Goal: Information Seeking & Learning: Learn about a topic

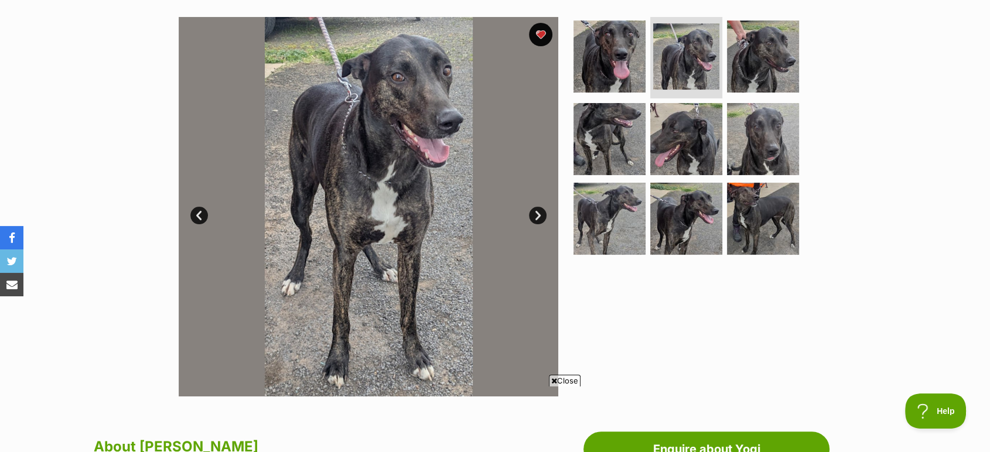
click at [539, 217] on link "Next" at bounding box center [538, 216] width 18 height 18
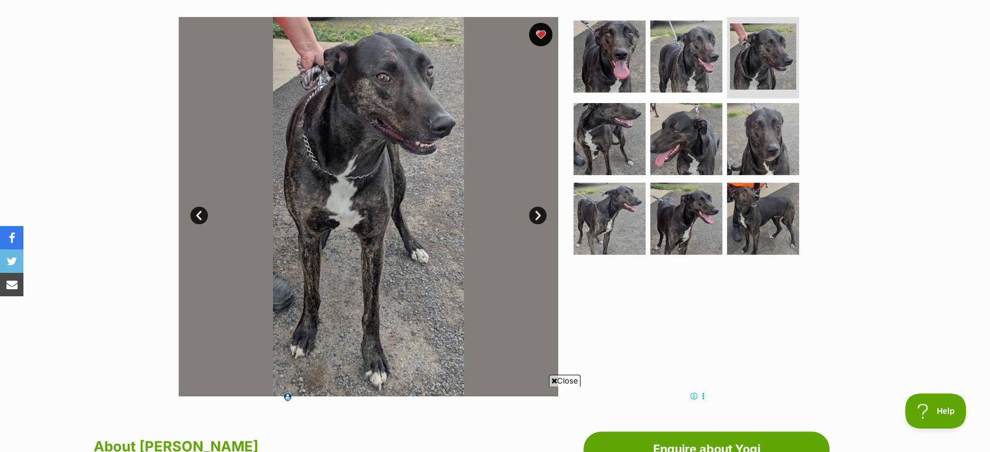
click at [539, 217] on link "Next" at bounding box center [538, 216] width 18 height 18
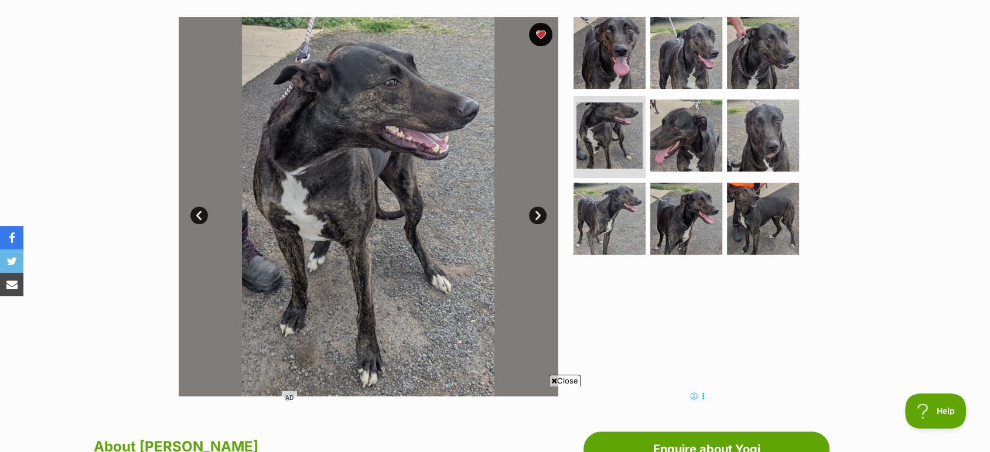
click at [539, 217] on link "Next" at bounding box center [538, 216] width 18 height 18
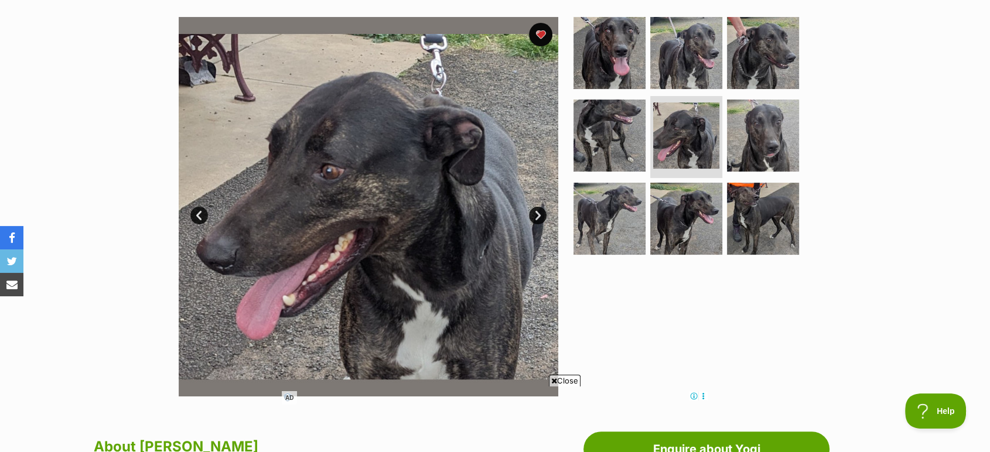
click at [539, 217] on link "Next" at bounding box center [538, 216] width 18 height 18
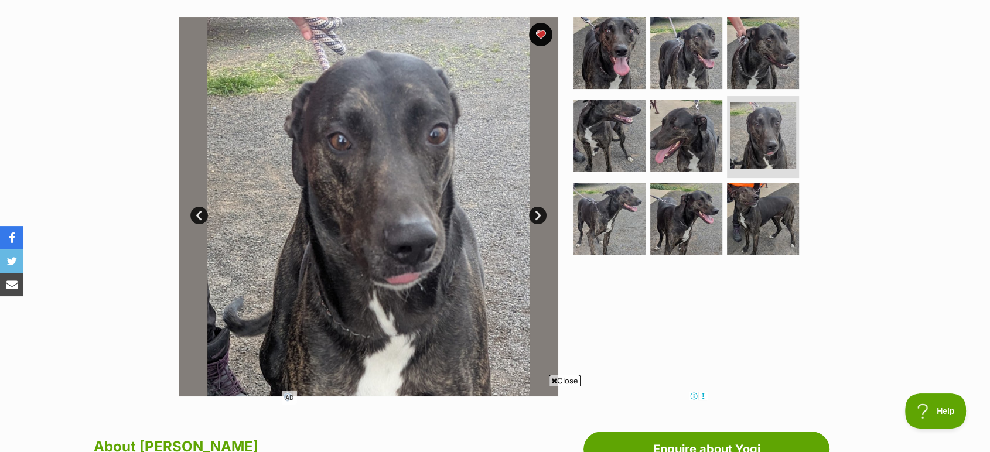
click at [539, 217] on link "Next" at bounding box center [538, 216] width 18 height 18
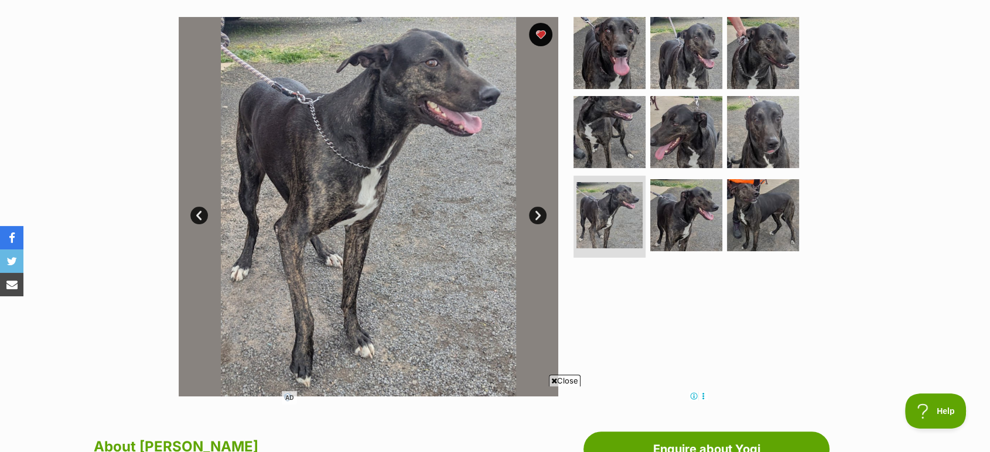
click at [539, 217] on link "Next" at bounding box center [538, 216] width 18 height 18
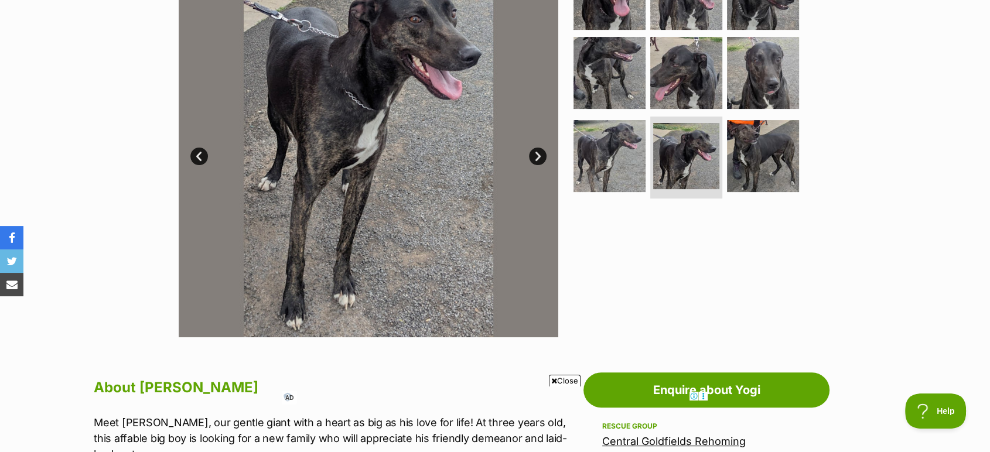
scroll to position [292, 0]
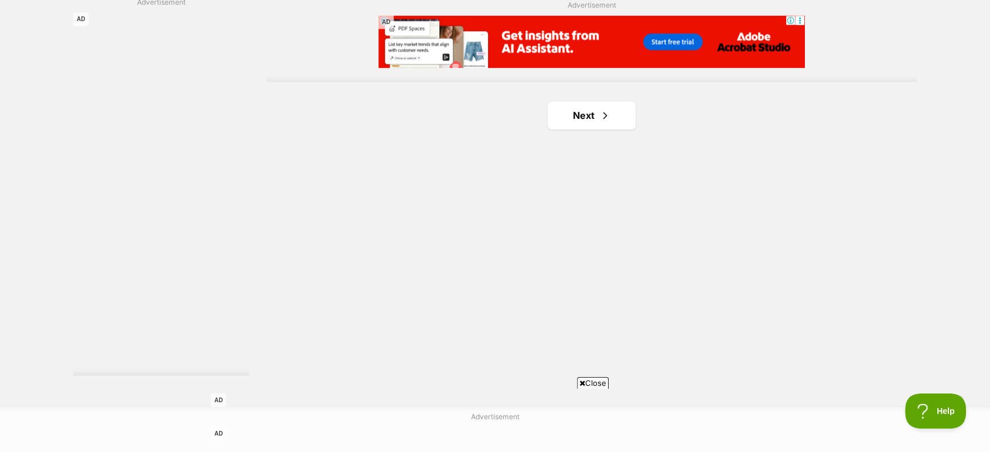
scroll to position [2048, 0]
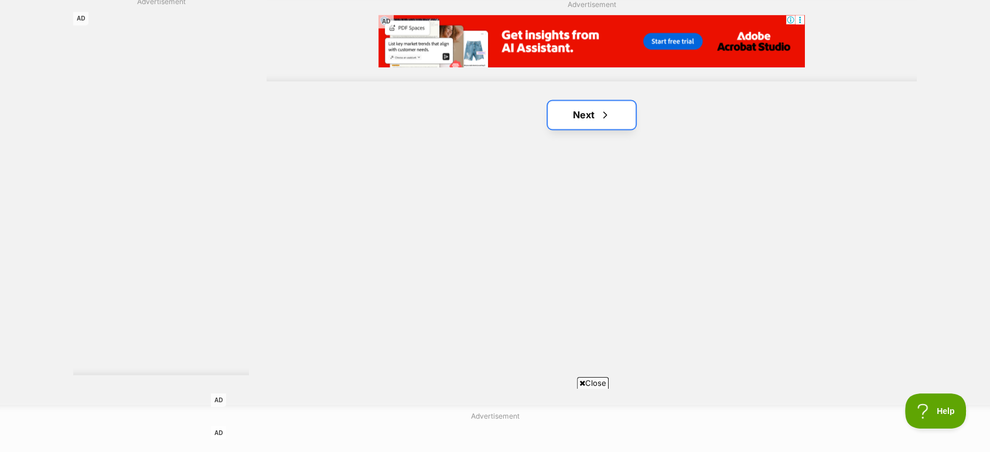
click at [594, 101] on link "Next" at bounding box center [592, 115] width 88 height 28
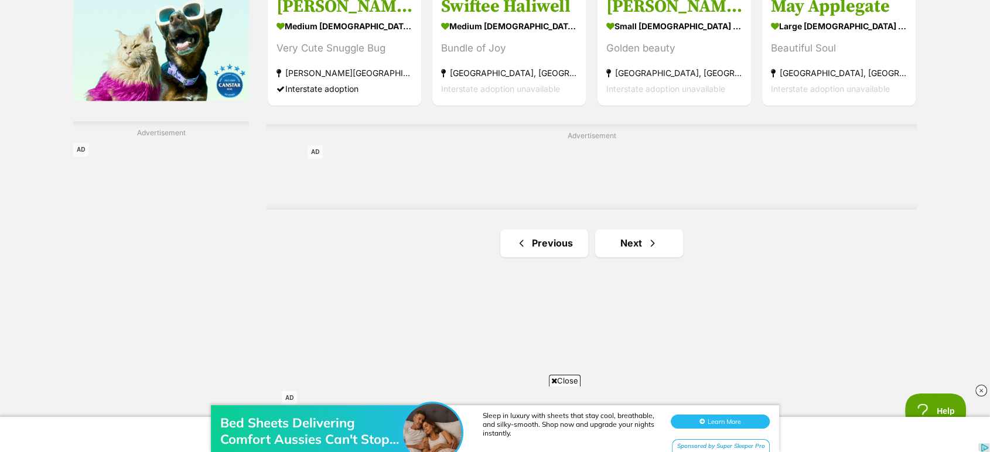
scroll to position [1952, 0]
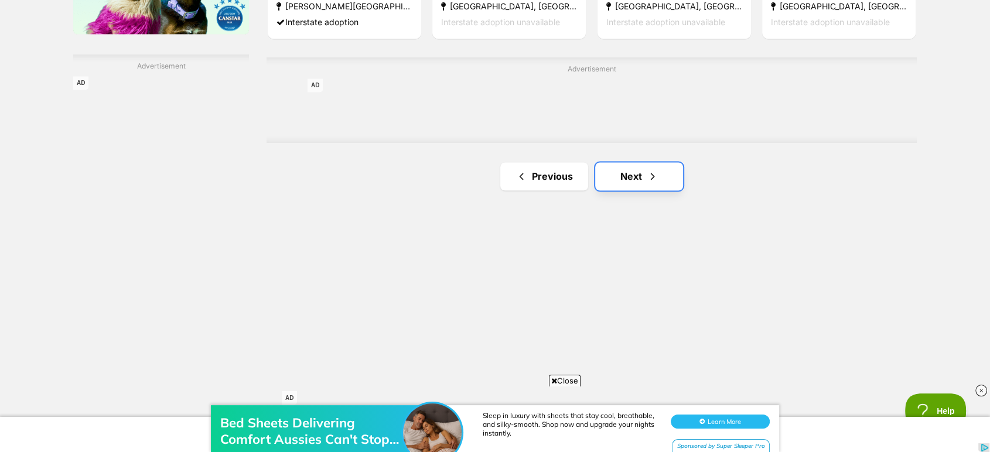
click at [670, 181] on link "Next" at bounding box center [639, 176] width 88 height 28
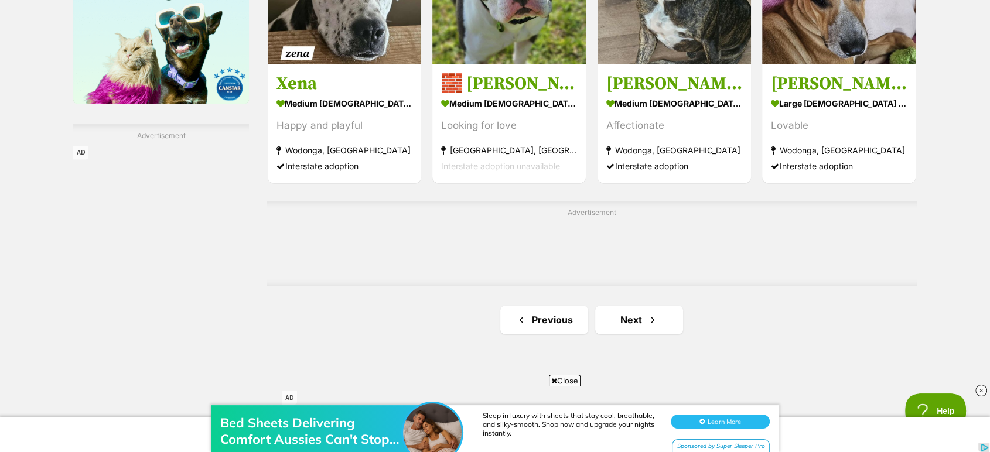
scroll to position [1887, 0]
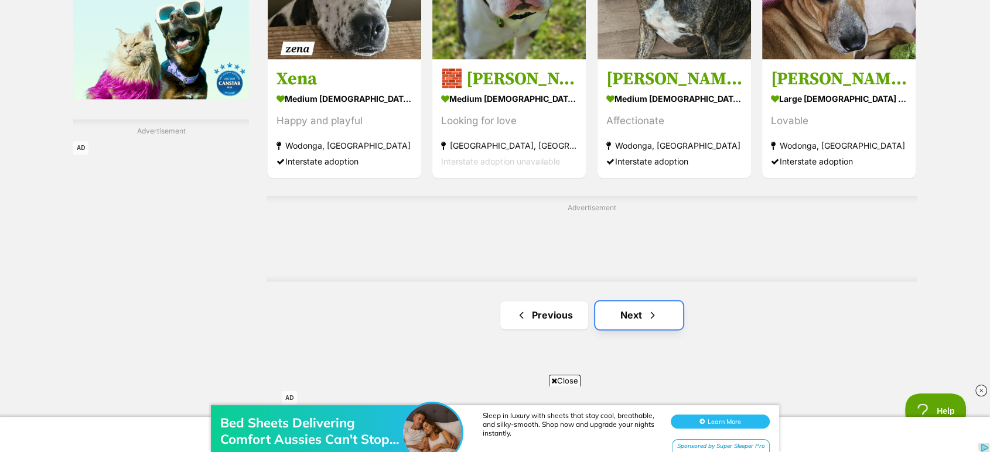
click at [658, 319] on link "Next" at bounding box center [639, 315] width 88 height 28
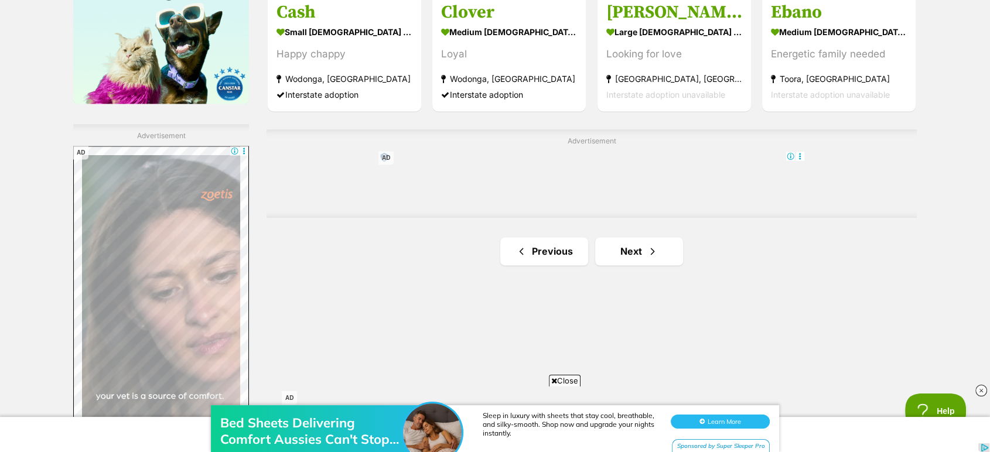
scroll to position [1887, 0]
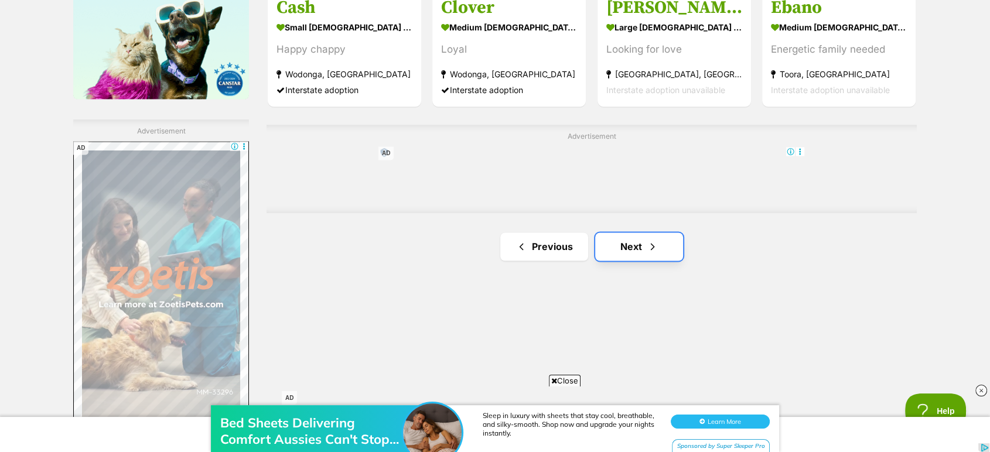
click at [670, 252] on link "Next" at bounding box center [639, 247] width 88 height 28
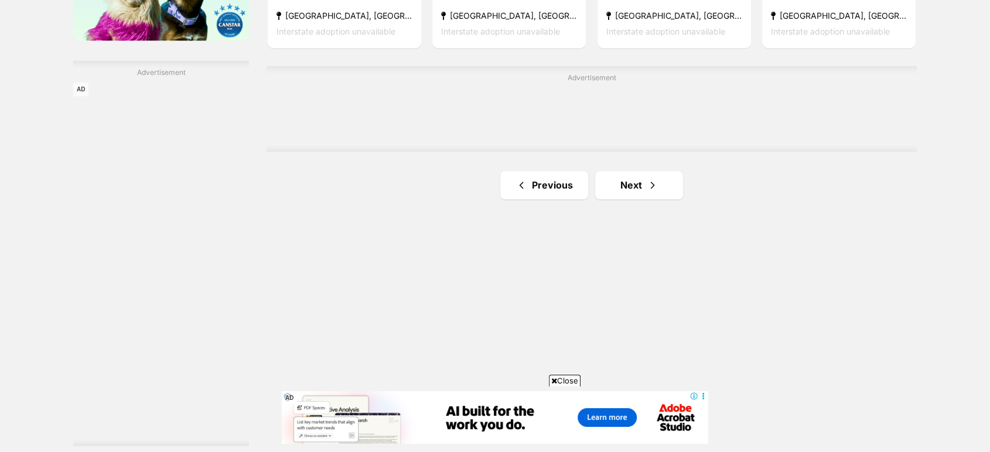
scroll to position [1952, 0]
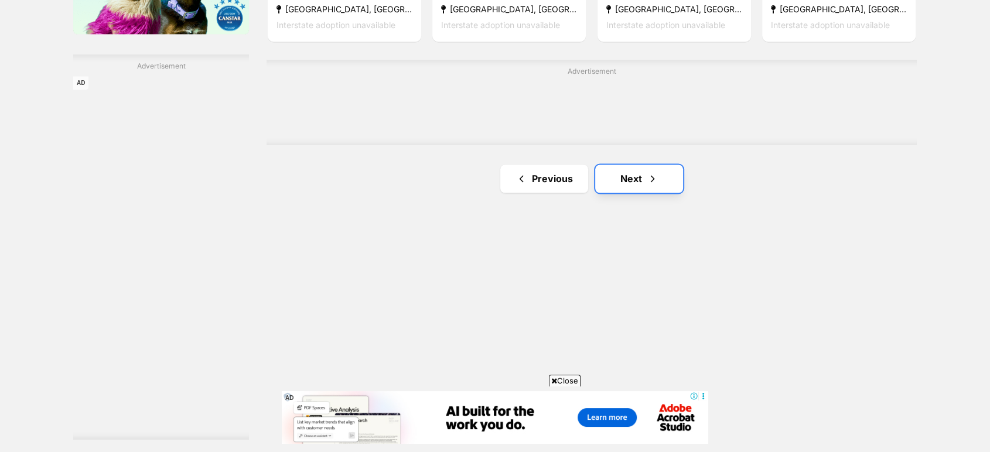
click at [658, 183] on link "Next" at bounding box center [639, 179] width 88 height 28
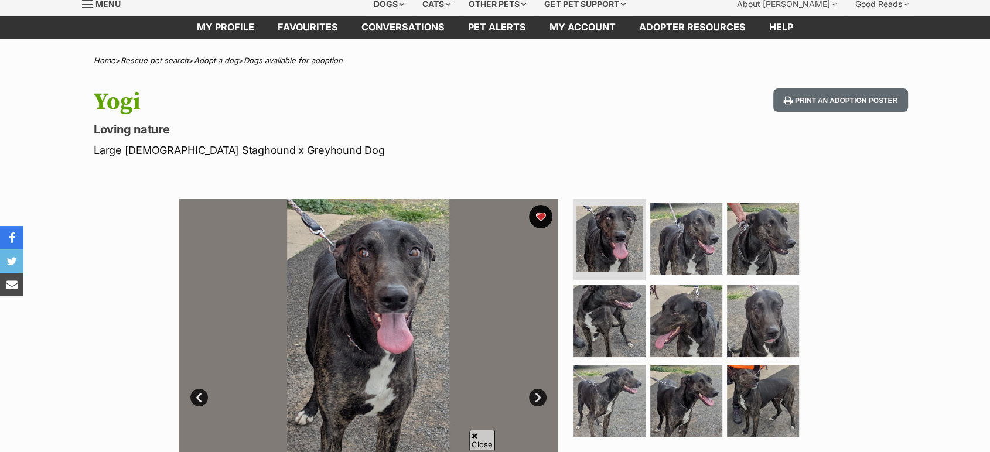
scroll to position [42, 0]
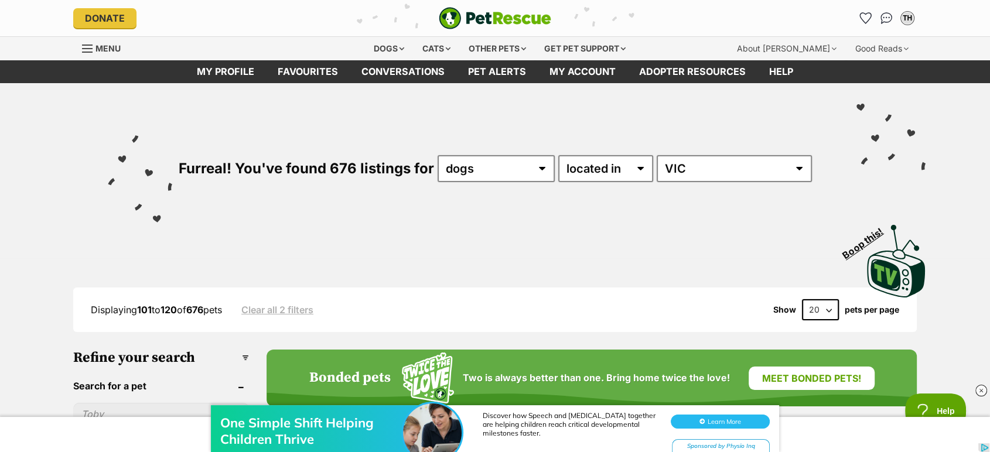
drag, startPoint x: 0, startPoint y: 0, endPoint x: 833, endPoint y: 155, distance: 847.6
drag, startPoint x: 833, startPoint y: 155, endPoint x: 968, endPoint y: 186, distance: 137.8
click at [968, 186] on div "Furreal! You've found 676 listings for any type of pet cats dogs other pets ava…" at bounding box center [495, 191] width 990 height 217
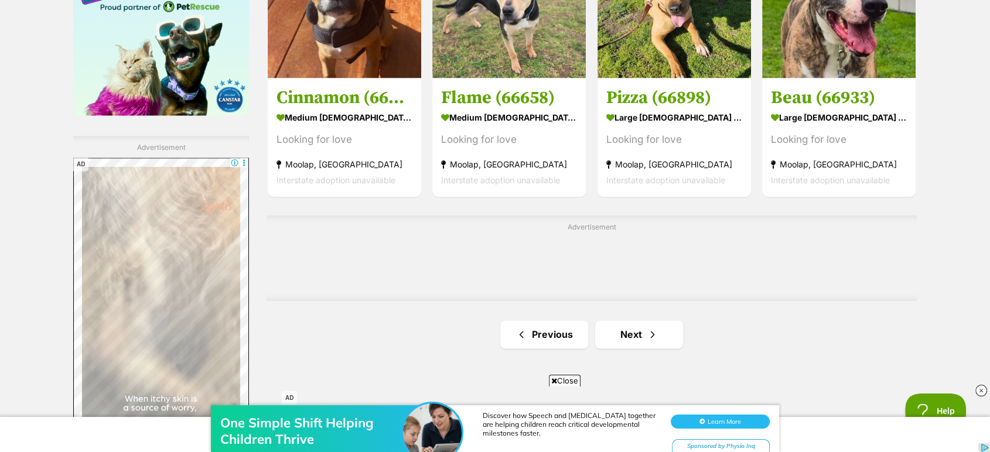
scroll to position [1887, 0]
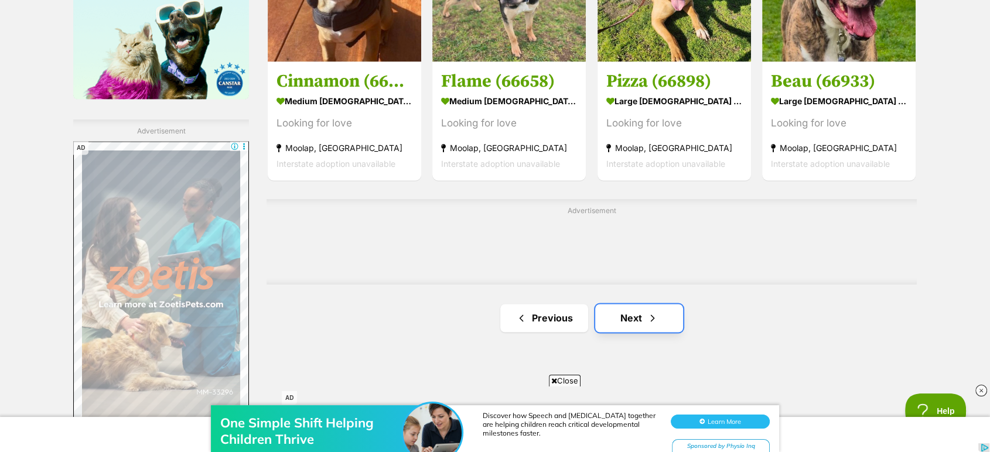
click at [642, 317] on link "Next" at bounding box center [639, 318] width 88 height 28
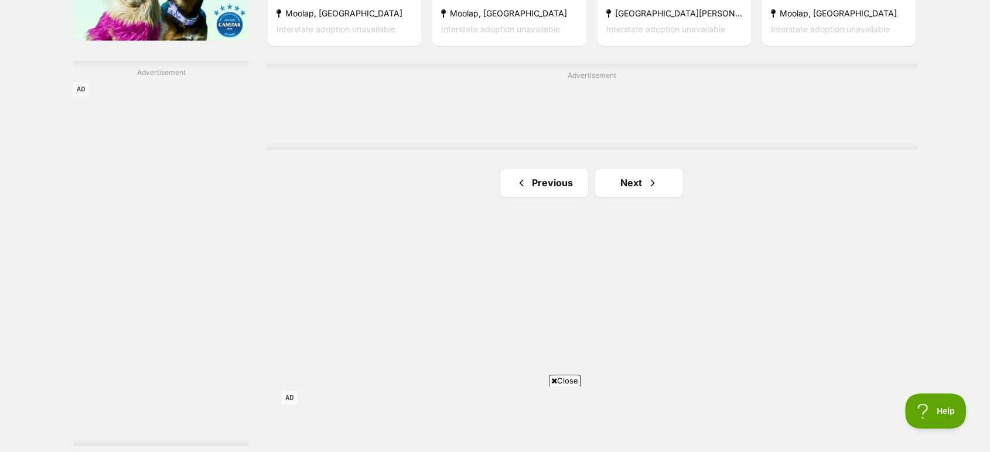
scroll to position [1952, 0]
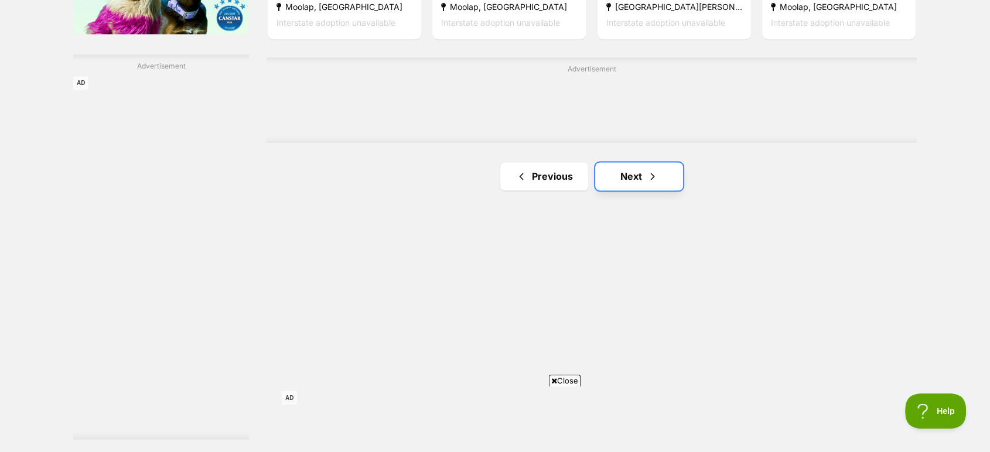
click at [630, 171] on link "Next" at bounding box center [639, 176] width 88 height 28
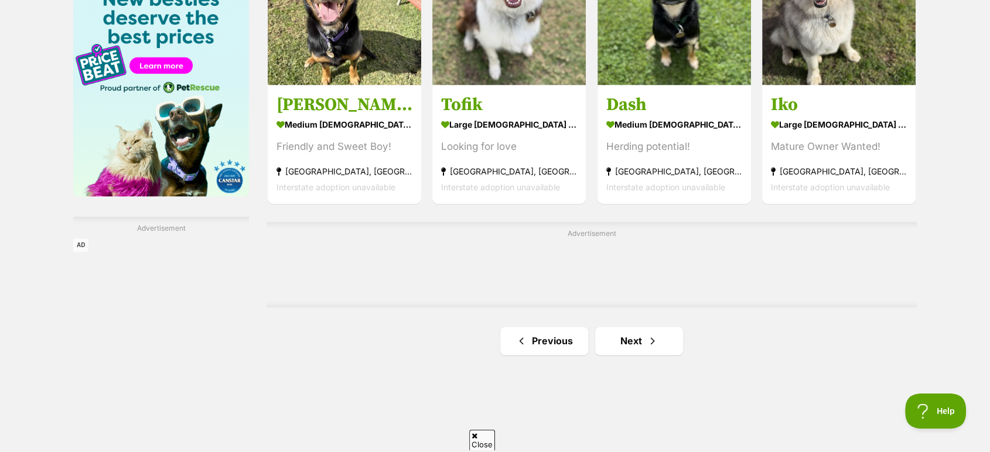
scroll to position [1822, 0]
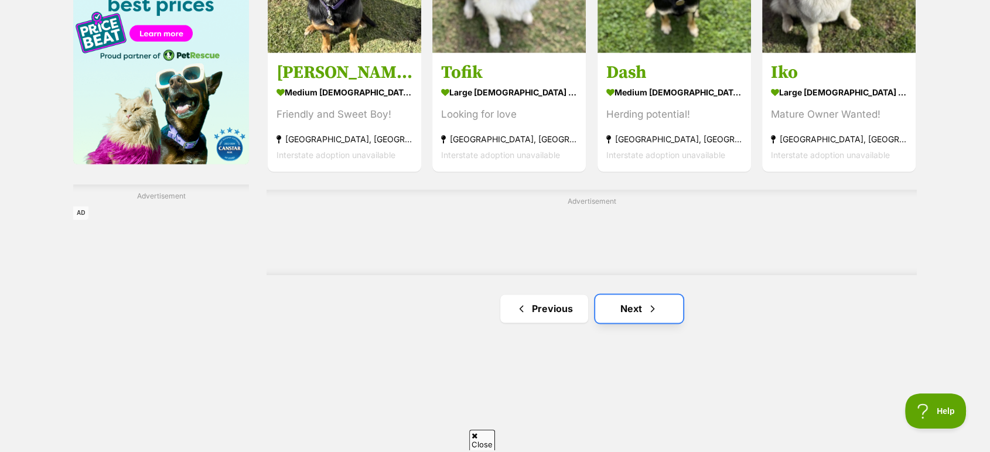
click at [647, 313] on span "Next page" at bounding box center [653, 309] width 12 height 14
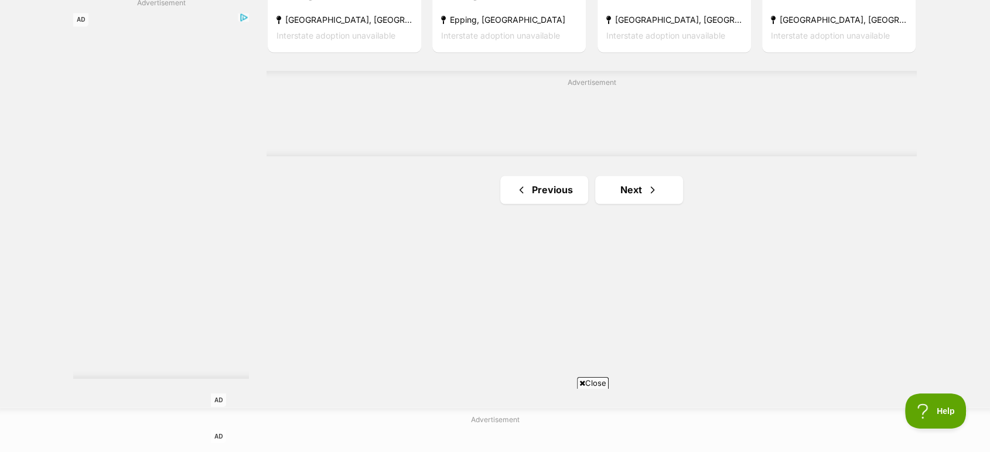
scroll to position [2017, 0]
click at [644, 193] on link "Next" at bounding box center [639, 188] width 88 height 28
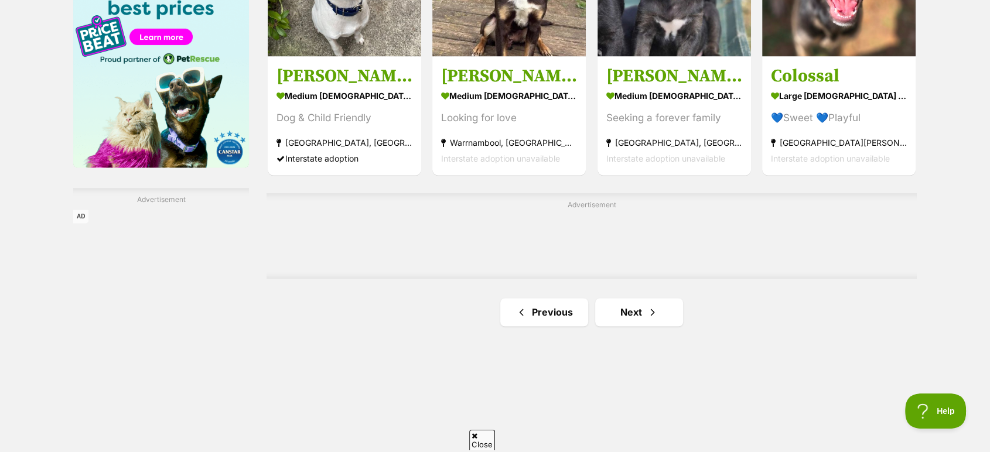
scroll to position [1822, 0]
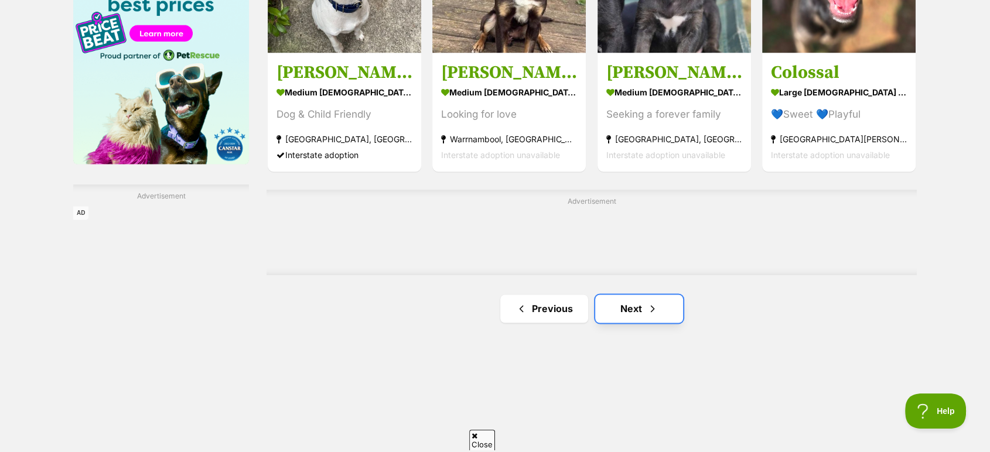
click at [666, 309] on link "Next" at bounding box center [639, 309] width 88 height 28
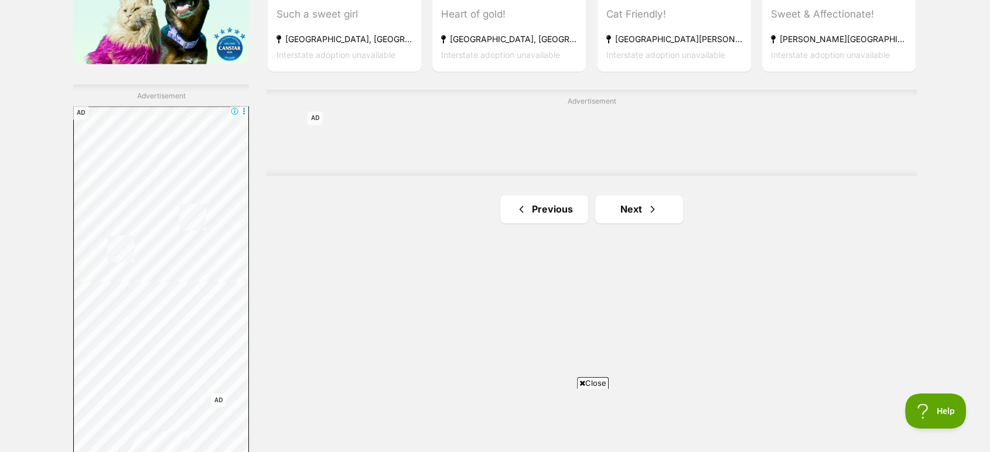
scroll to position [1952, 0]
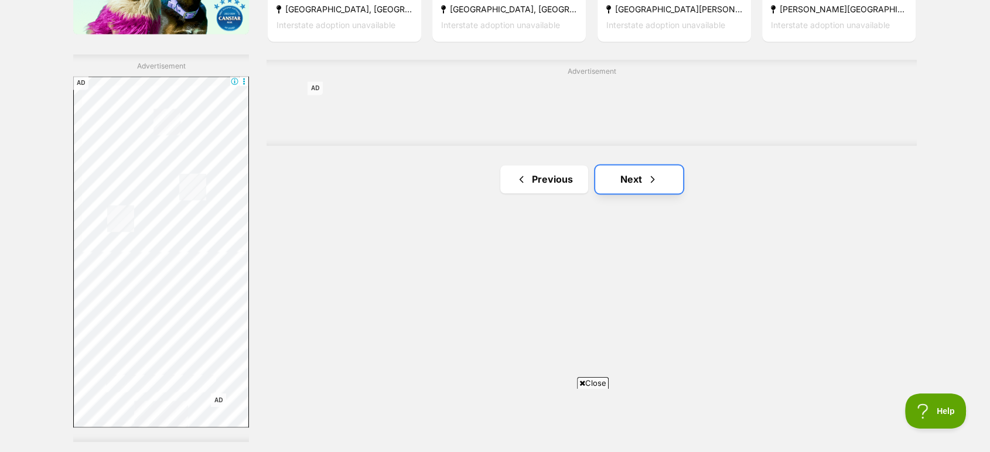
click at [648, 184] on span "Next page" at bounding box center [653, 179] width 12 height 14
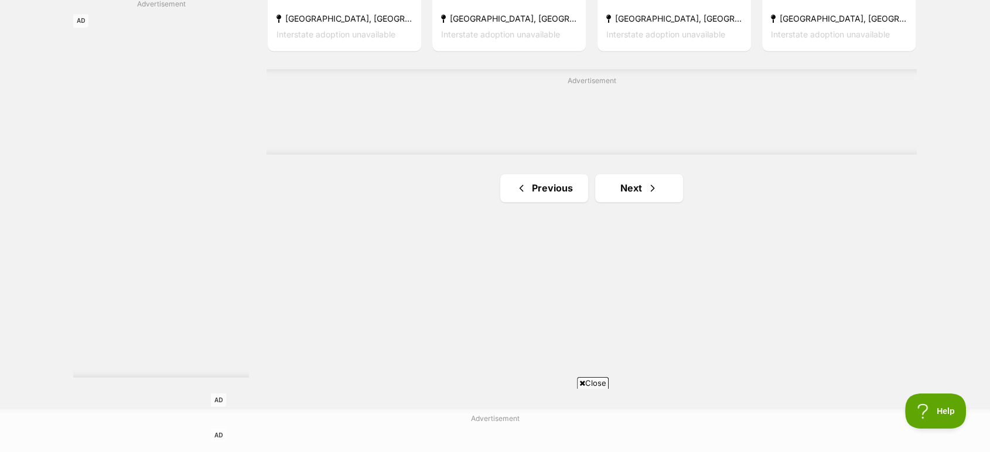
scroll to position [2017, 0]
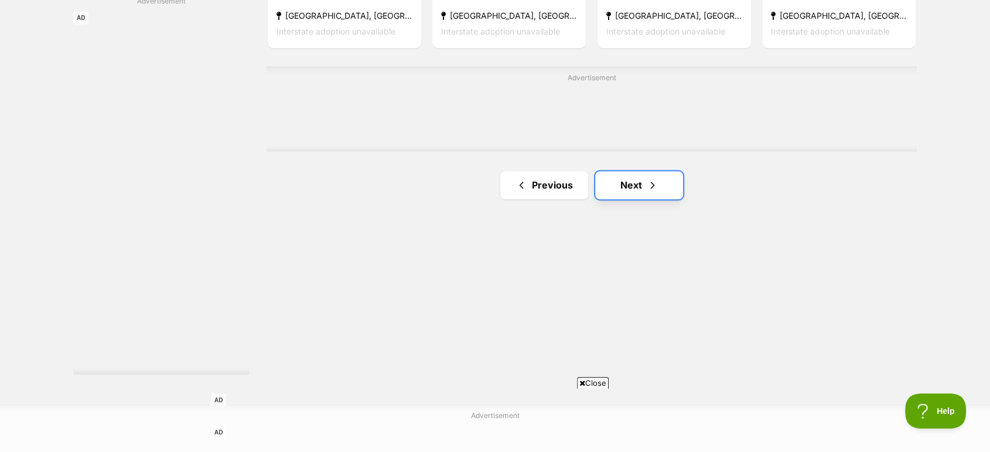
click at [647, 192] on span "Next page" at bounding box center [653, 185] width 12 height 14
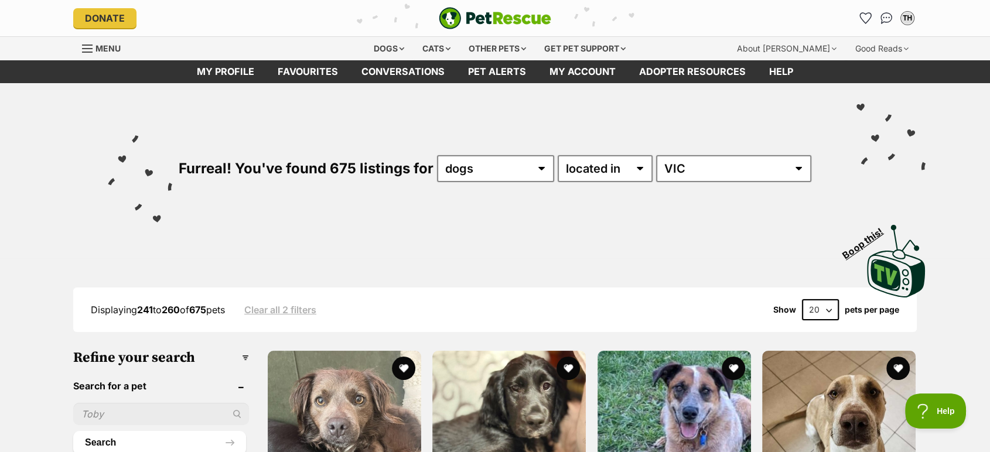
drag, startPoint x: 647, startPoint y: 193, endPoint x: 830, endPoint y: 199, distance: 183.4
drag, startPoint x: 830, startPoint y: 199, endPoint x: 965, endPoint y: 193, distance: 134.8
click at [965, 193] on div "Furreal! You've found 675 listings for any type of pet cats dogs other pets ava…" at bounding box center [495, 191] width 990 height 217
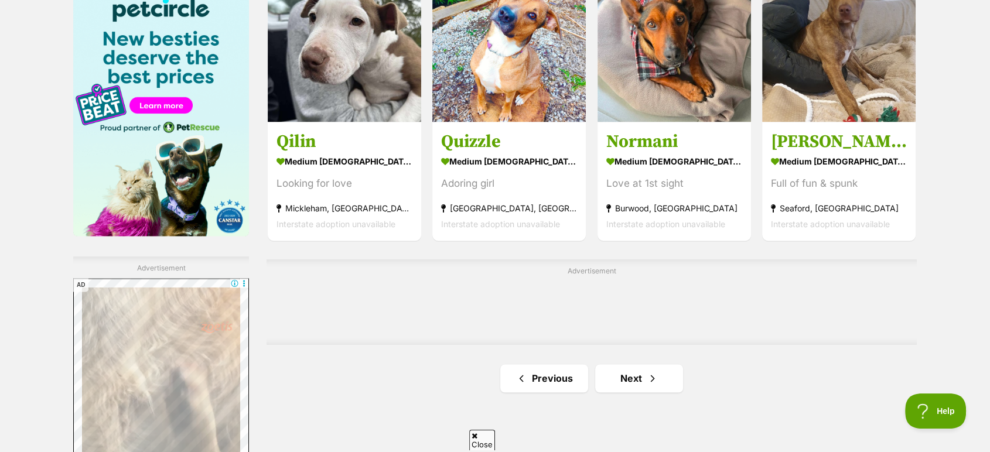
scroll to position [1757, 0]
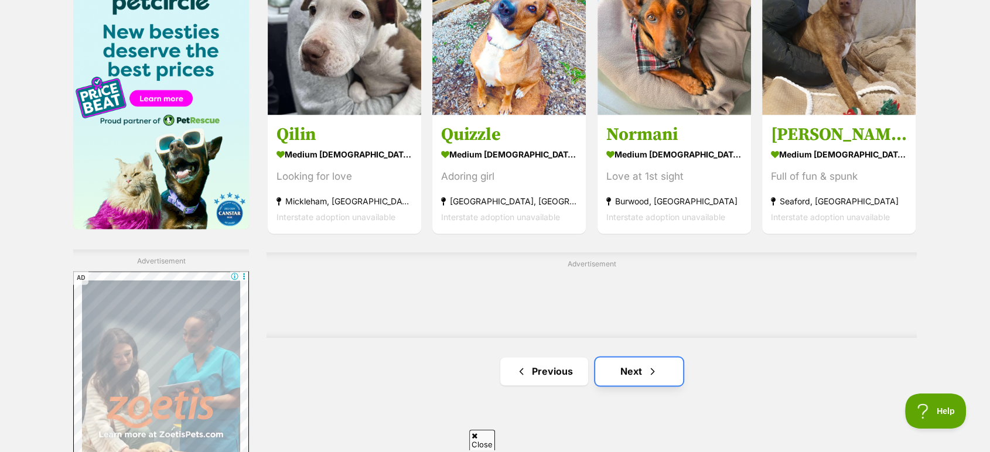
click at [648, 376] on span "Next page" at bounding box center [653, 371] width 12 height 14
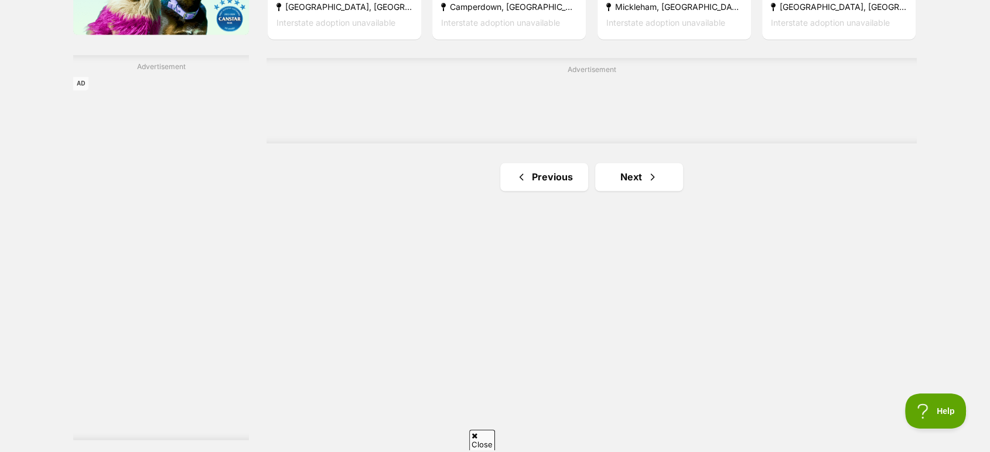
scroll to position [1952, 0]
click at [631, 182] on link "Next" at bounding box center [639, 176] width 88 height 28
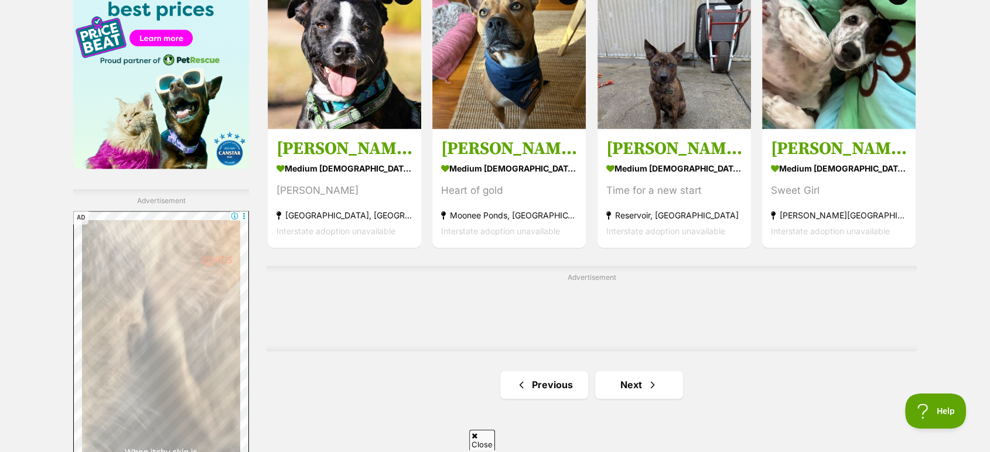
scroll to position [1822, 0]
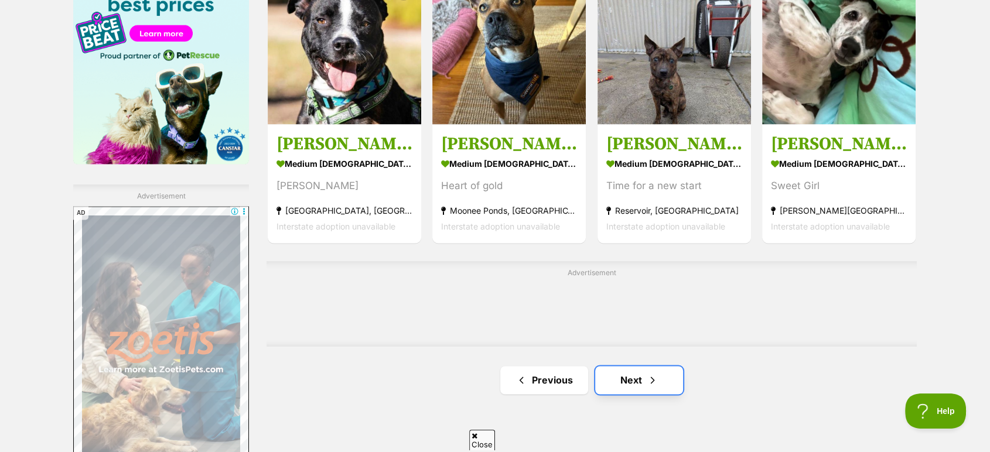
click at [658, 379] on link "Next" at bounding box center [639, 380] width 88 height 28
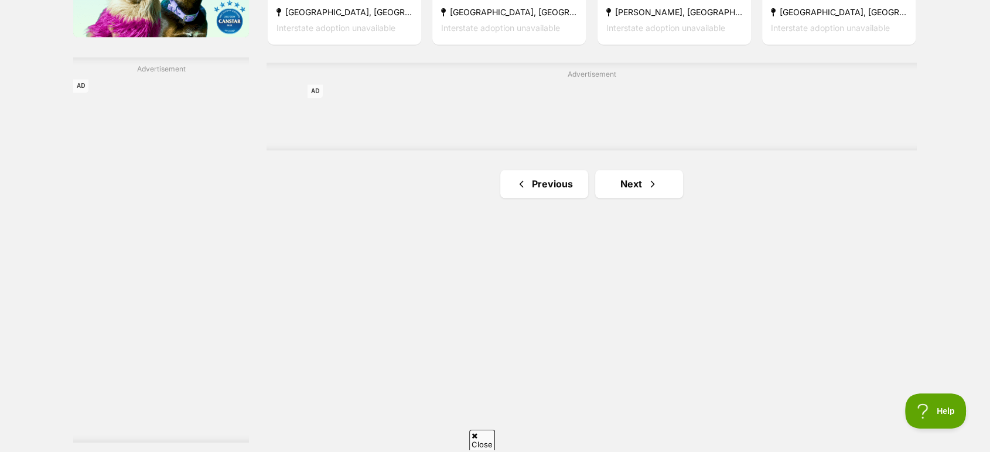
scroll to position [1952, 0]
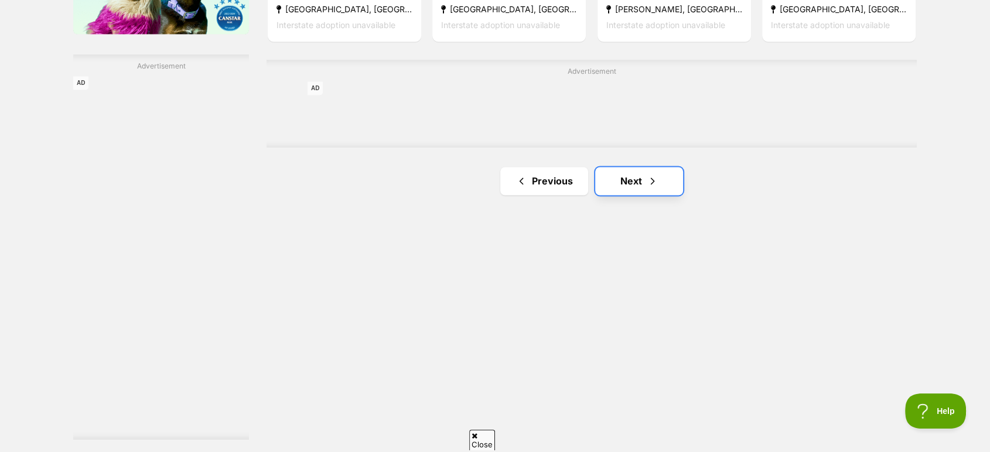
click at [653, 185] on span "Next page" at bounding box center [653, 181] width 12 height 14
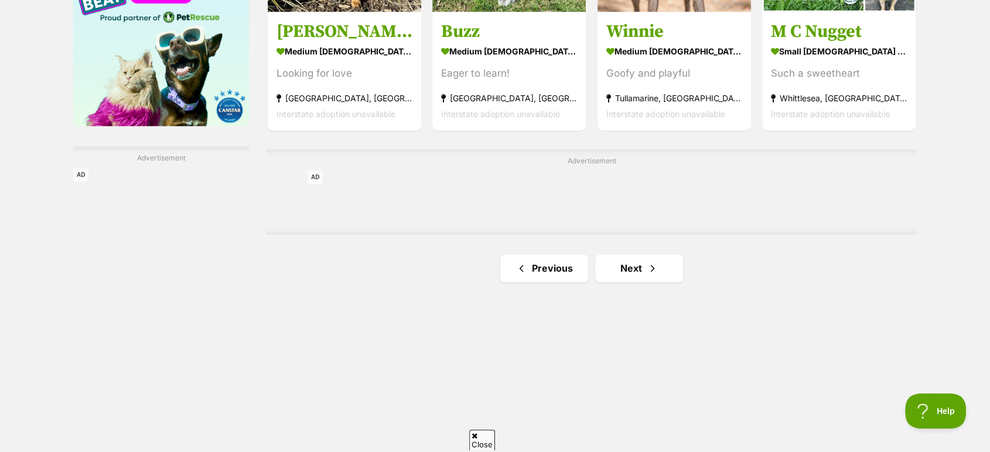
scroll to position [1887, 0]
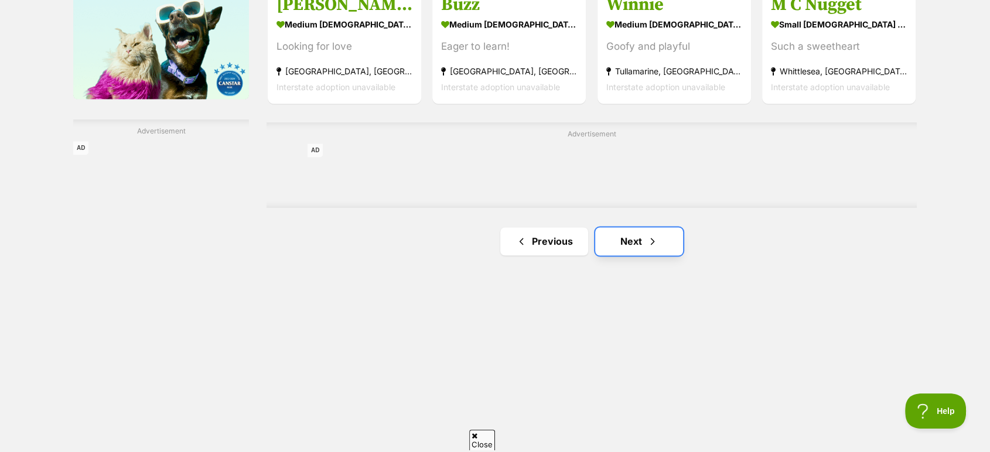
click at [657, 245] on span "Next page" at bounding box center [653, 241] width 12 height 14
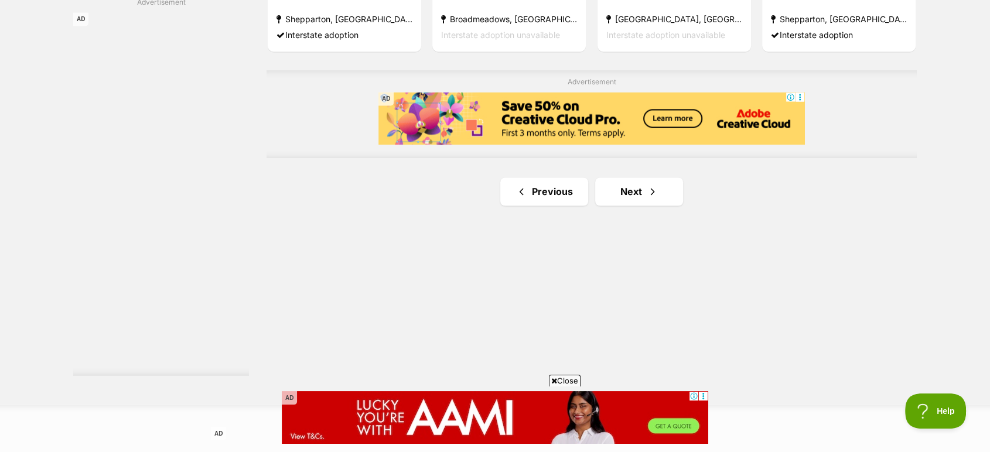
scroll to position [2017, 0]
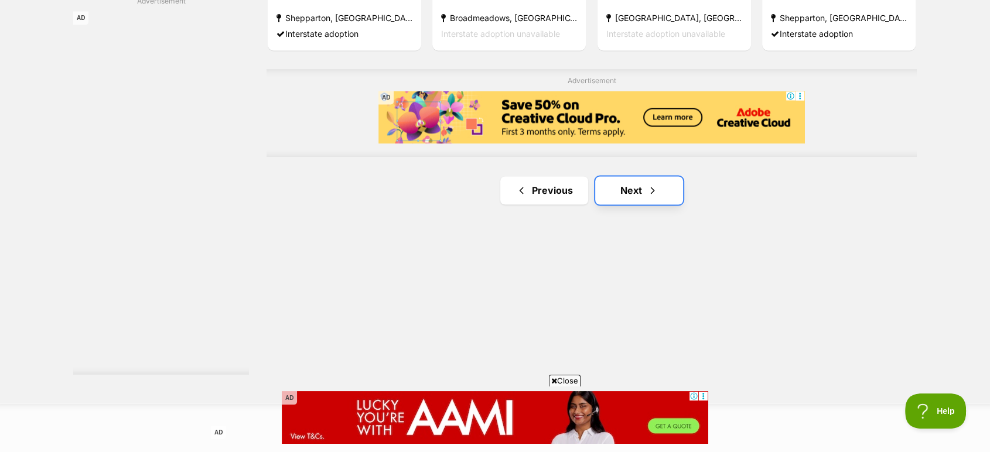
click at [667, 192] on link "Next" at bounding box center [639, 190] width 88 height 28
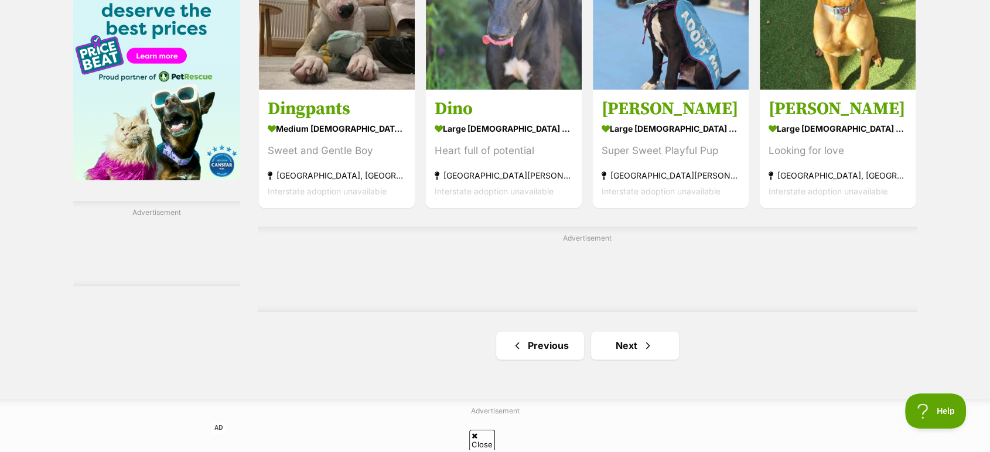
scroll to position [1822, 0]
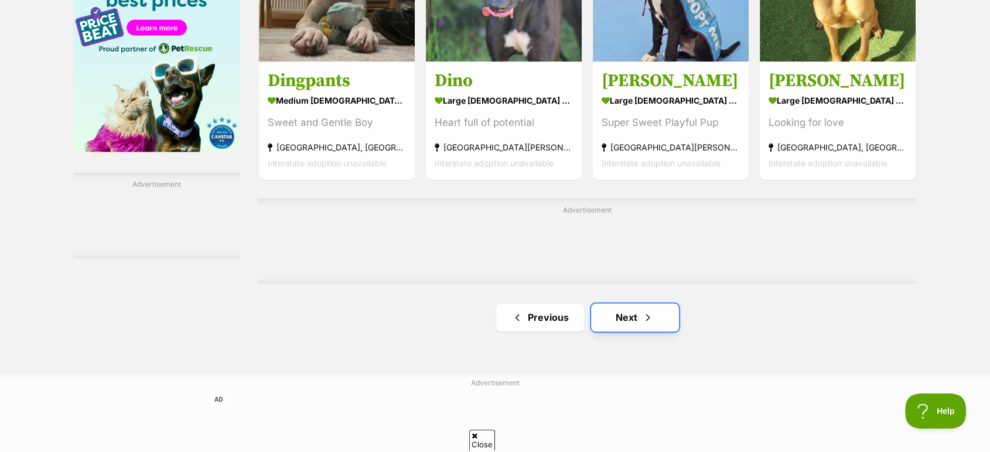
click at [637, 328] on link "Next" at bounding box center [635, 317] width 88 height 28
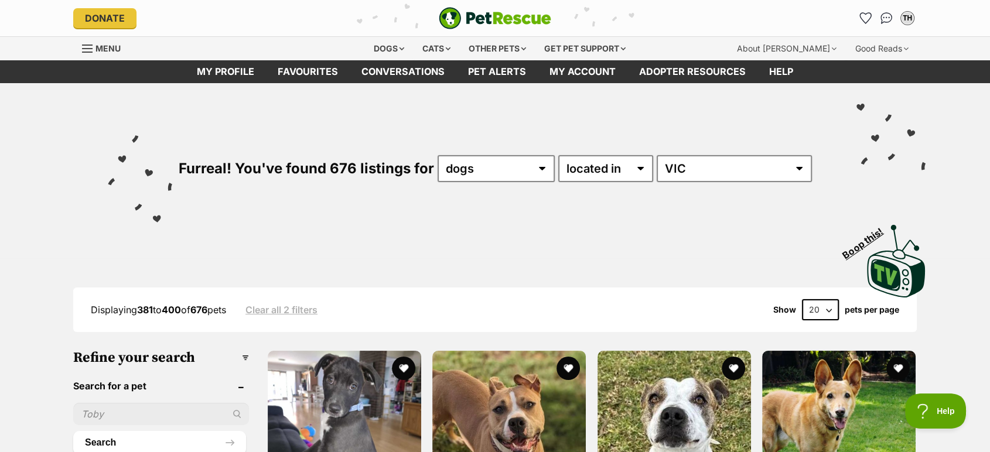
drag, startPoint x: 637, startPoint y: 327, endPoint x: 641, endPoint y: 308, distance: 19.8
drag, startPoint x: 641, startPoint y: 308, endPoint x: 963, endPoint y: 298, distance: 322.3
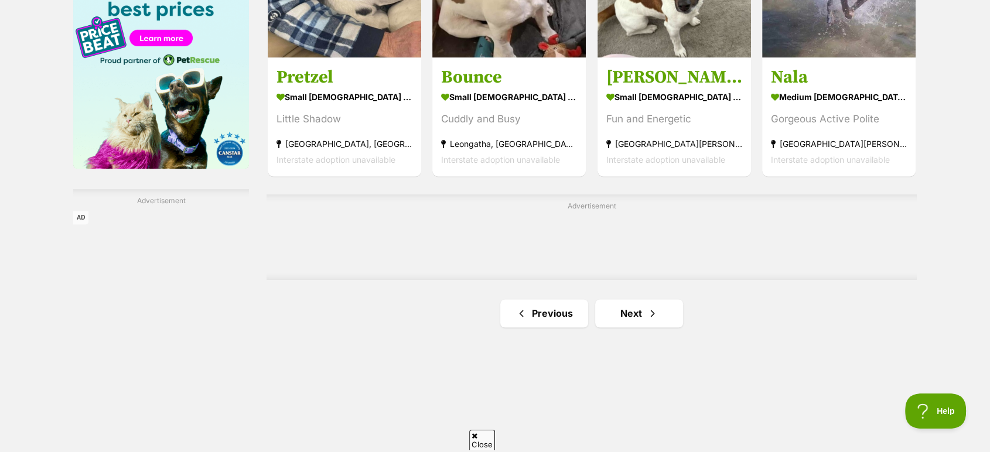
scroll to position [1822, 0]
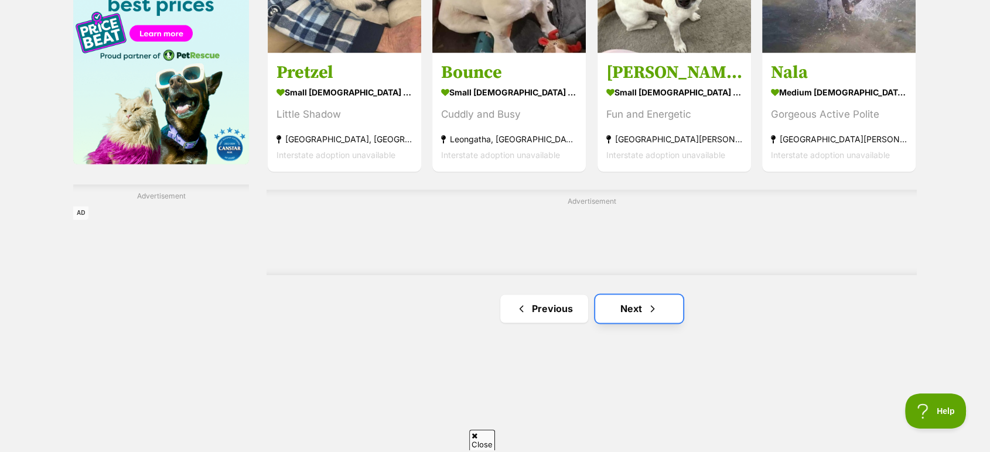
click at [656, 305] on span "Next page" at bounding box center [653, 309] width 12 height 14
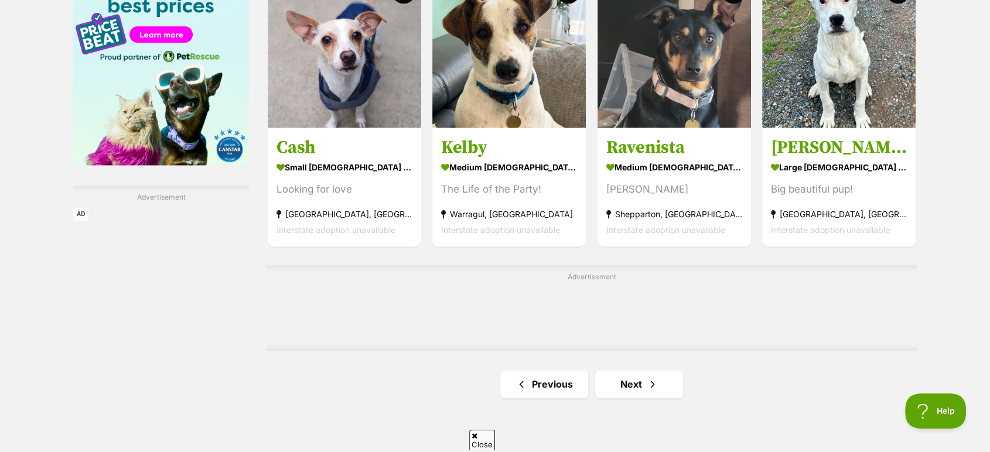
scroll to position [1822, 0]
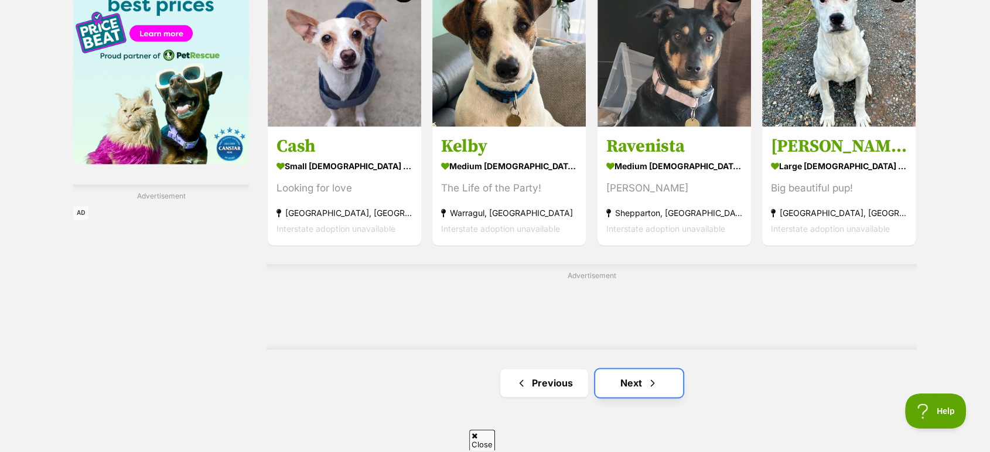
click at [647, 387] on span "Next page" at bounding box center [653, 383] width 12 height 14
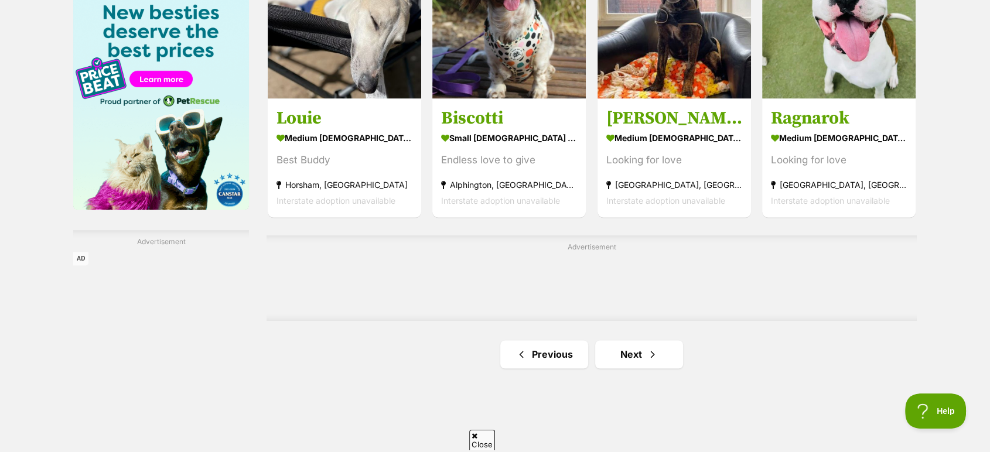
scroll to position [1887, 0]
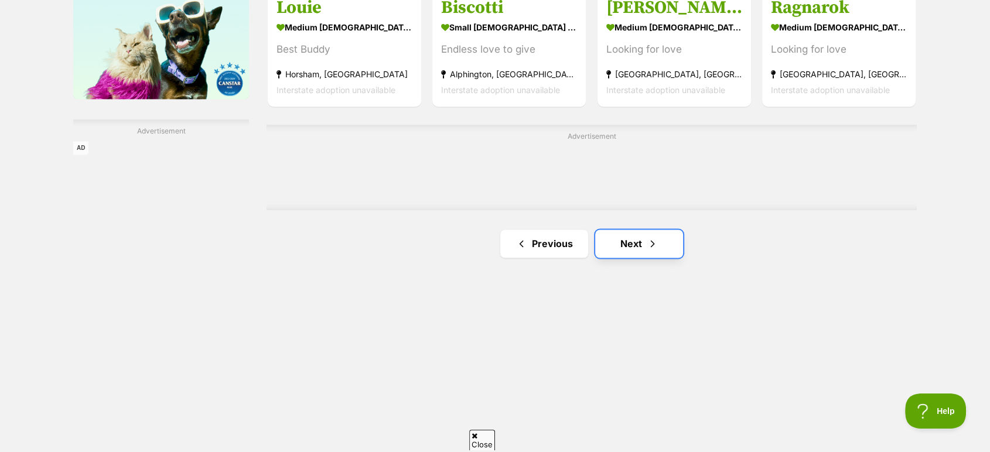
click at [654, 244] on span "Next page" at bounding box center [653, 244] width 12 height 14
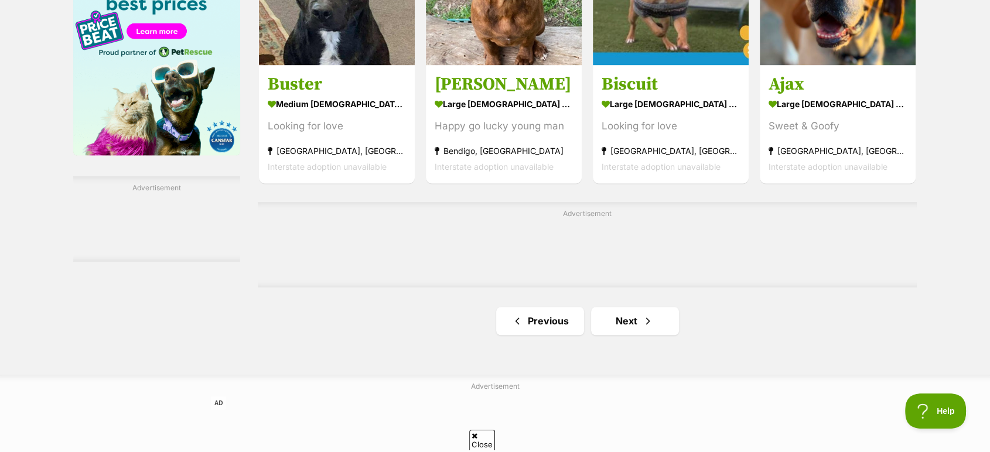
scroll to position [1822, 0]
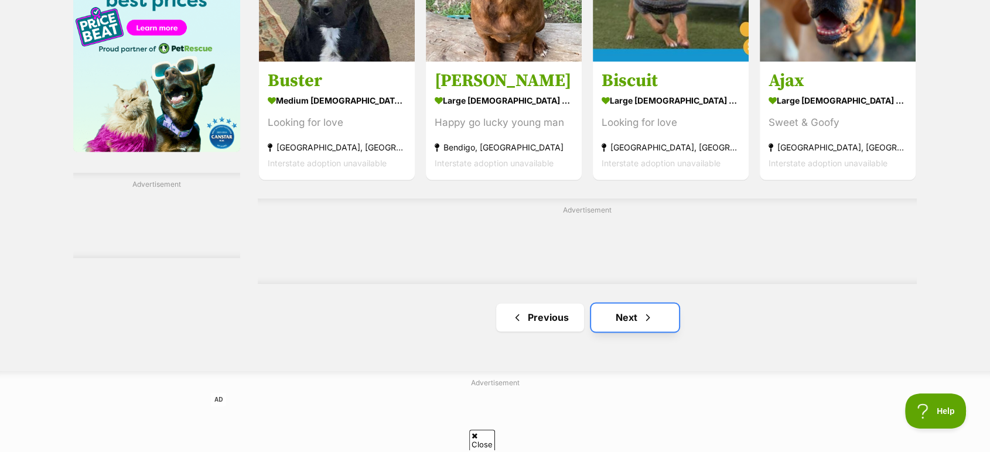
click at [640, 326] on link "Next" at bounding box center [635, 317] width 88 height 28
